Goal: Task Accomplishment & Management: Use online tool/utility

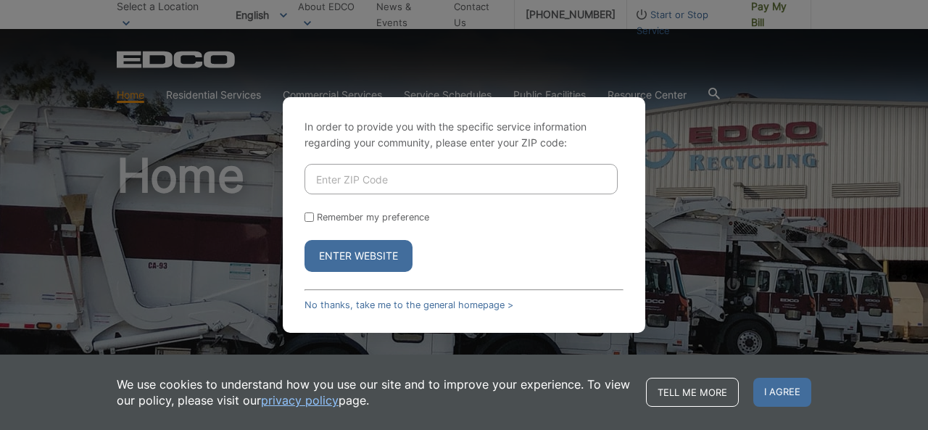
click at [337, 176] on input "Enter ZIP Code" at bounding box center [461, 179] width 313 height 30
type input "92020"
click at [339, 244] on button "Enter Website" at bounding box center [359, 256] width 108 height 32
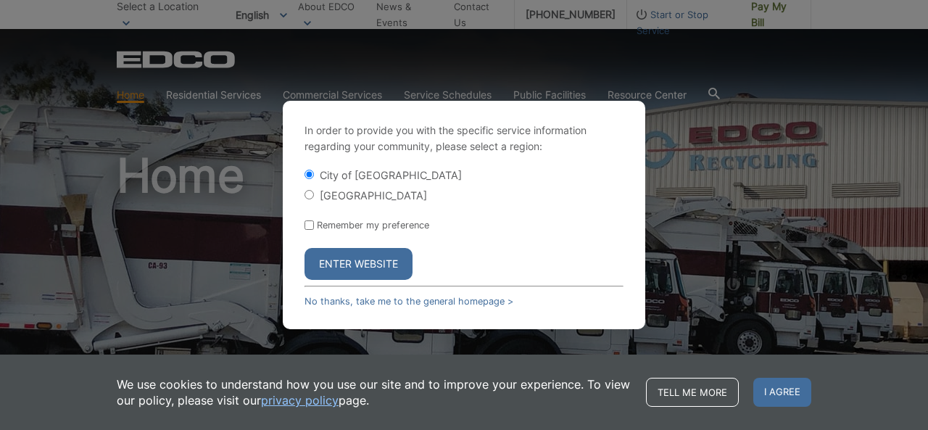
click at [343, 257] on button "Enter Website" at bounding box center [359, 264] width 108 height 32
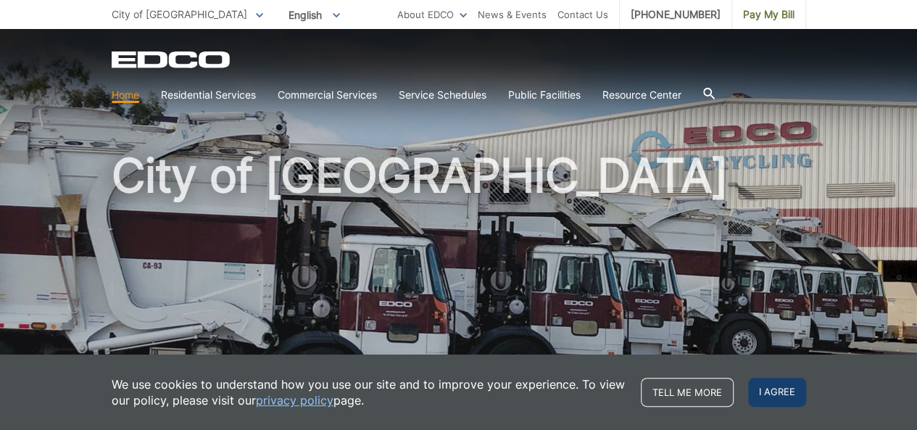
click at [777, 386] on span "I agree" at bounding box center [777, 392] width 58 height 29
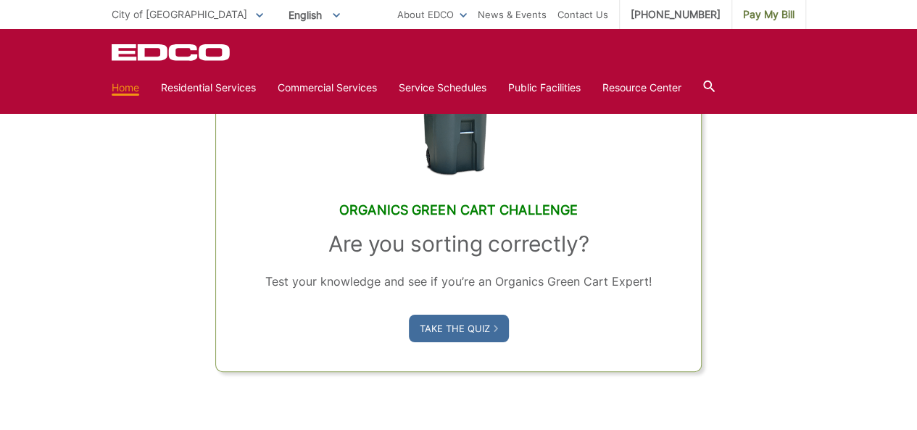
scroll to position [435, 0]
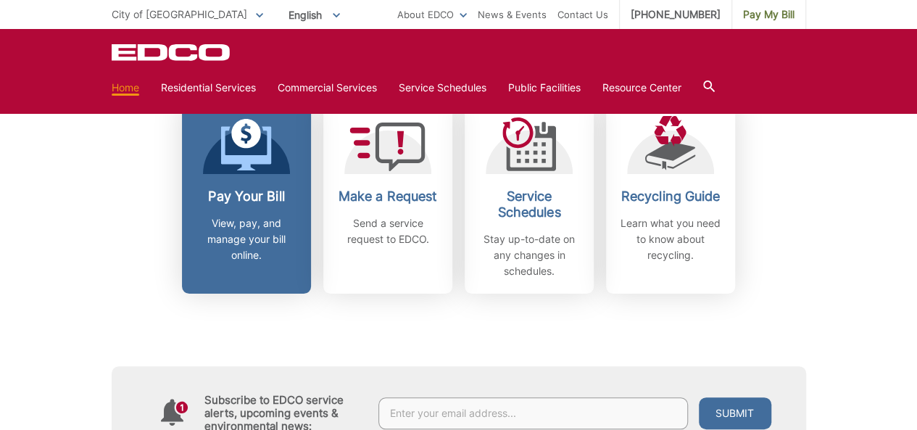
click at [239, 214] on div "Pay Your Bill View, pay, and manage your bill online." at bounding box center [246, 226] width 107 height 75
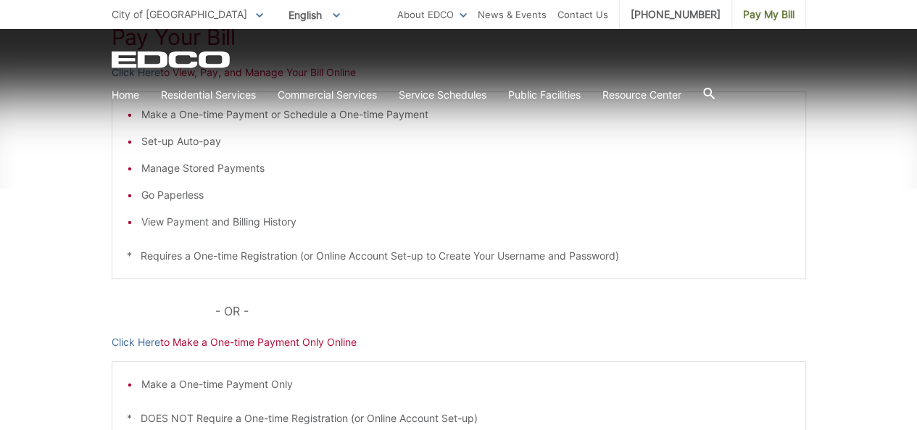
scroll to position [435, 0]
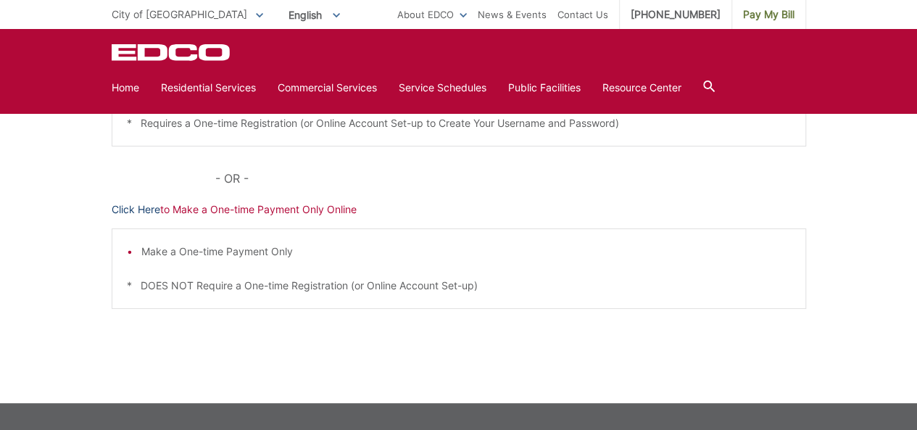
click at [121, 207] on link "Click Here" at bounding box center [136, 210] width 49 height 16
